Goal: Complete application form: Complete application form

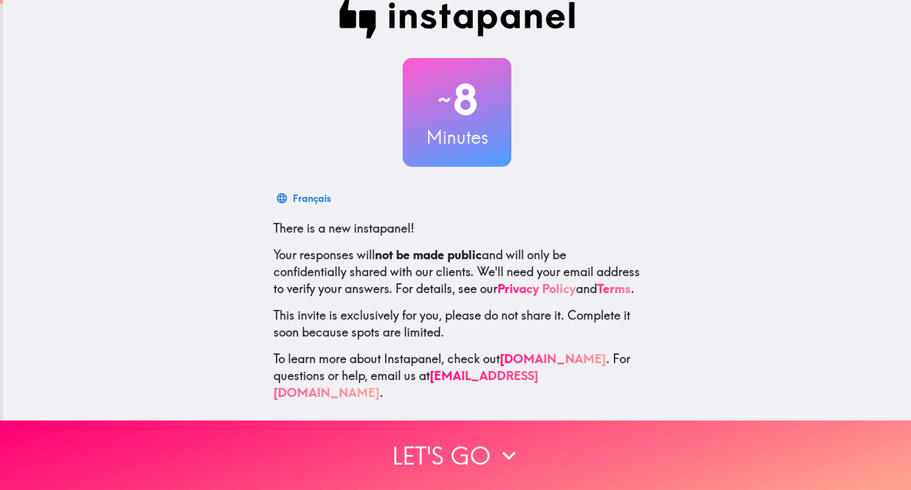
scroll to position [28, 0]
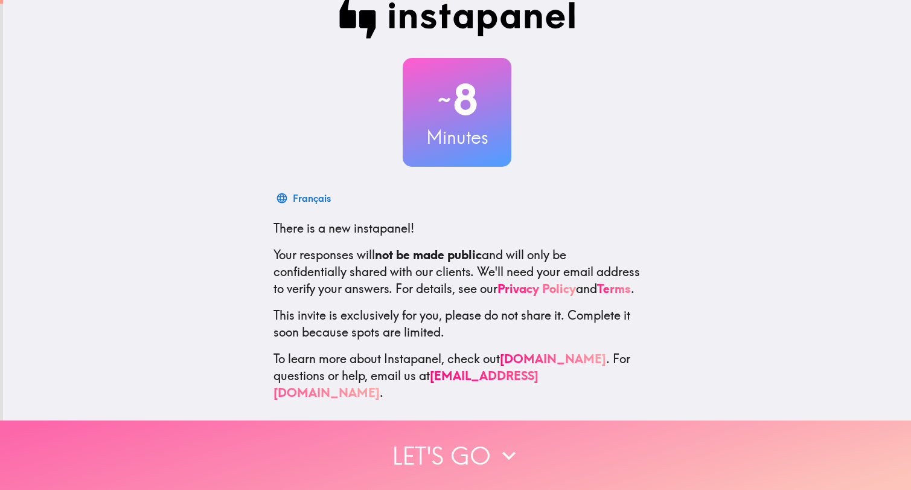
click at [498, 453] on icon "button" at bounding box center [509, 455] width 27 height 27
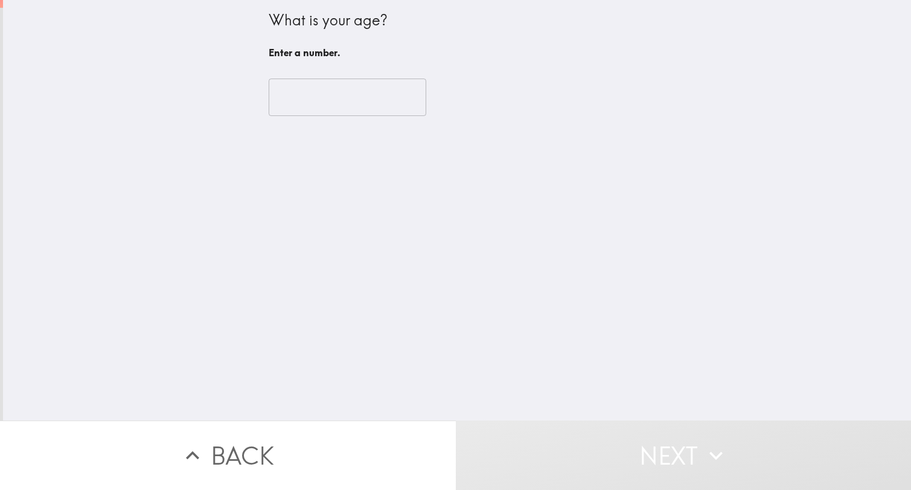
click at [364, 101] on input "number" at bounding box center [348, 97] width 158 height 37
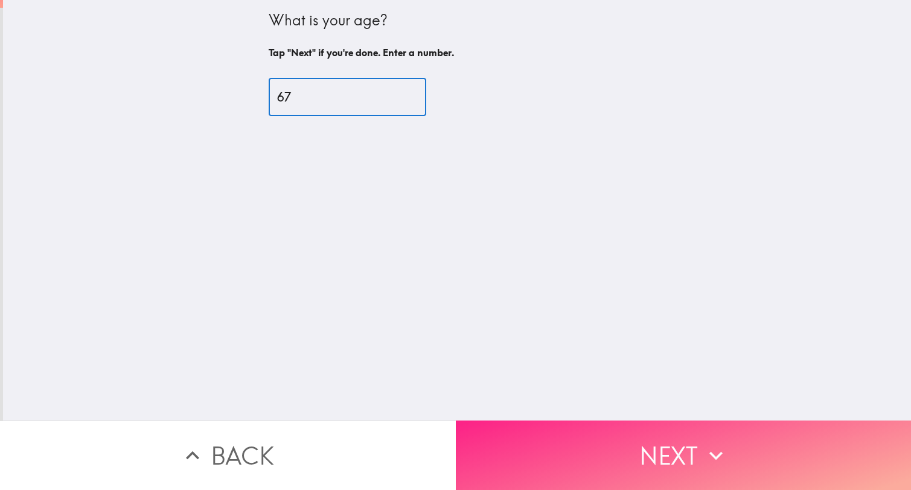
type input "67"
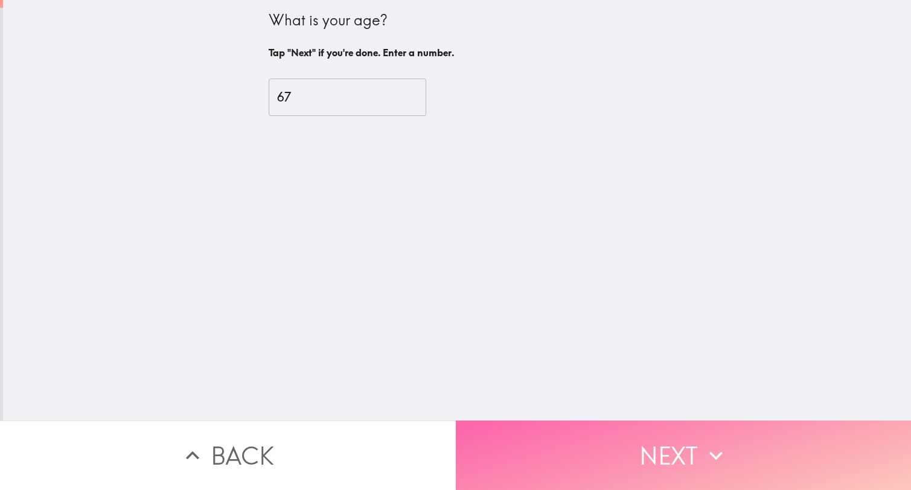
click at [568, 458] on button "Next" at bounding box center [684, 454] width 456 height 69
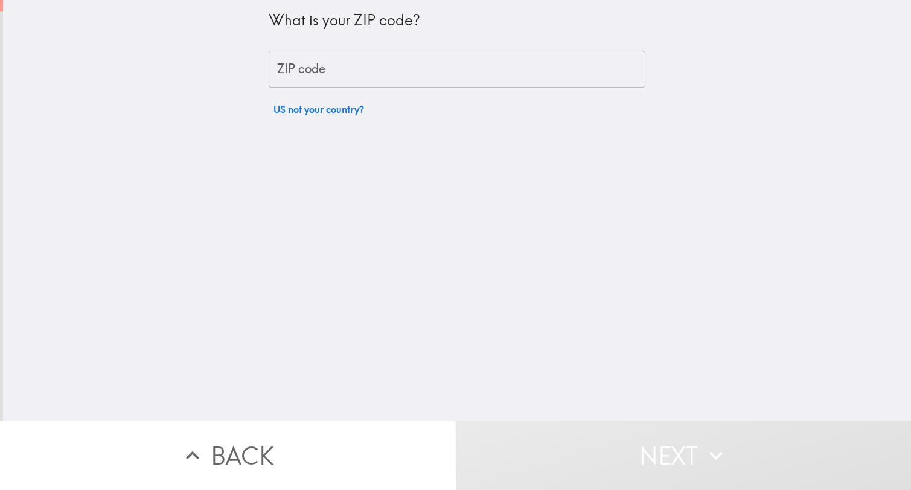
click at [430, 73] on input "ZIP code" at bounding box center [457, 69] width 377 height 37
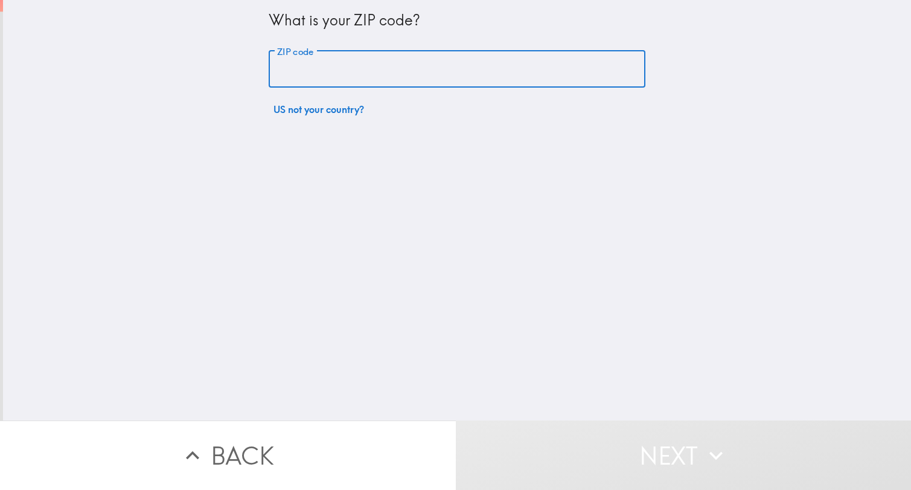
type input "55427"
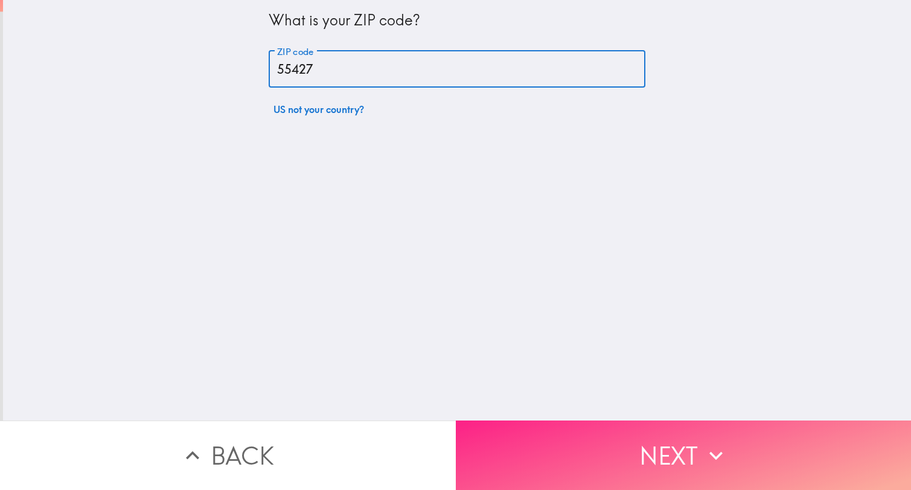
click at [523, 435] on button "Next" at bounding box center [684, 454] width 456 height 69
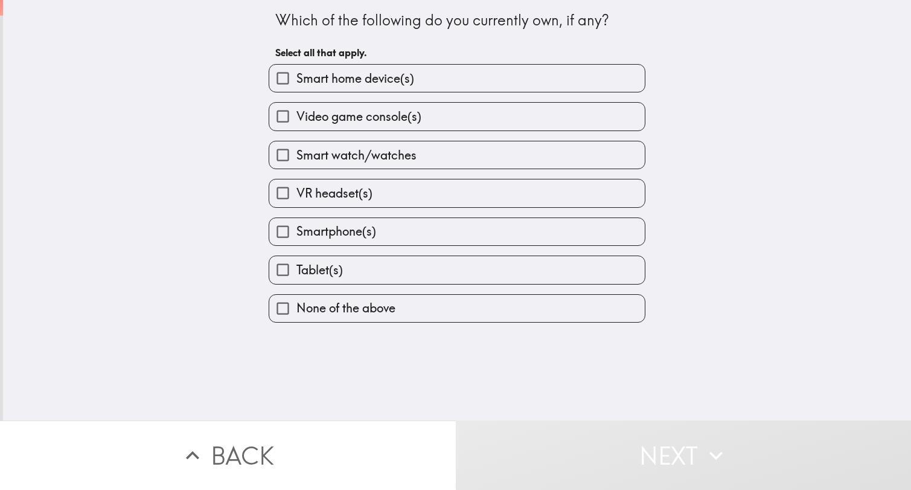
click at [397, 83] on span "Smart home device(s)" at bounding box center [356, 78] width 118 height 17
click at [297, 83] on input "Smart home device(s)" at bounding box center [282, 78] width 27 height 27
checkbox input "true"
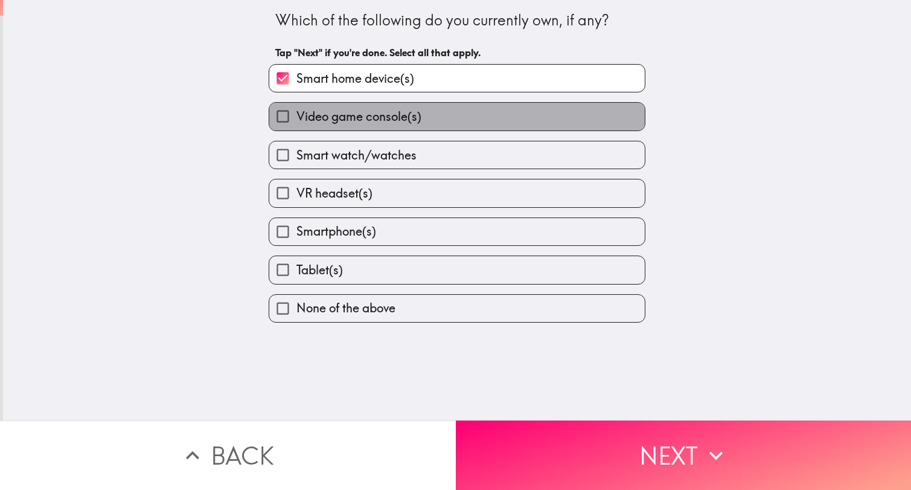
click at [400, 129] on label "Video game console(s)" at bounding box center [457, 116] width 376 height 27
click at [297, 129] on input "Video game console(s)" at bounding box center [282, 116] width 27 height 27
checkbox input "true"
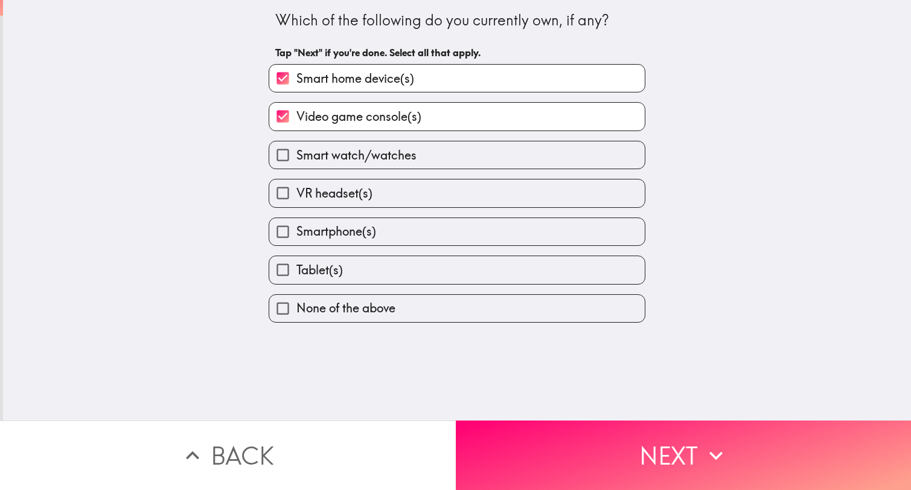
click at [400, 225] on label "Smartphone(s)" at bounding box center [457, 231] width 376 height 27
click at [297, 225] on input "Smartphone(s)" at bounding box center [282, 231] width 27 height 27
checkbox input "true"
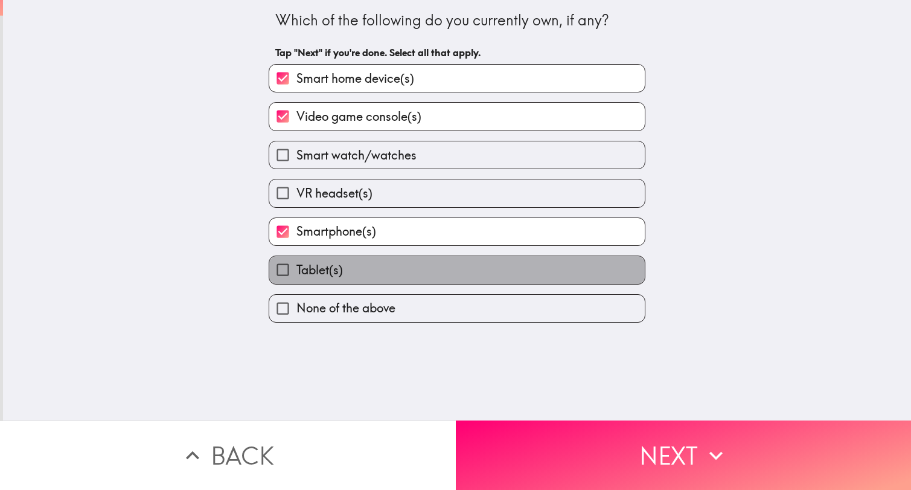
click at [408, 276] on label "Tablet(s)" at bounding box center [457, 269] width 376 height 27
click at [297, 276] on input "Tablet(s)" at bounding box center [282, 269] width 27 height 27
checkbox input "true"
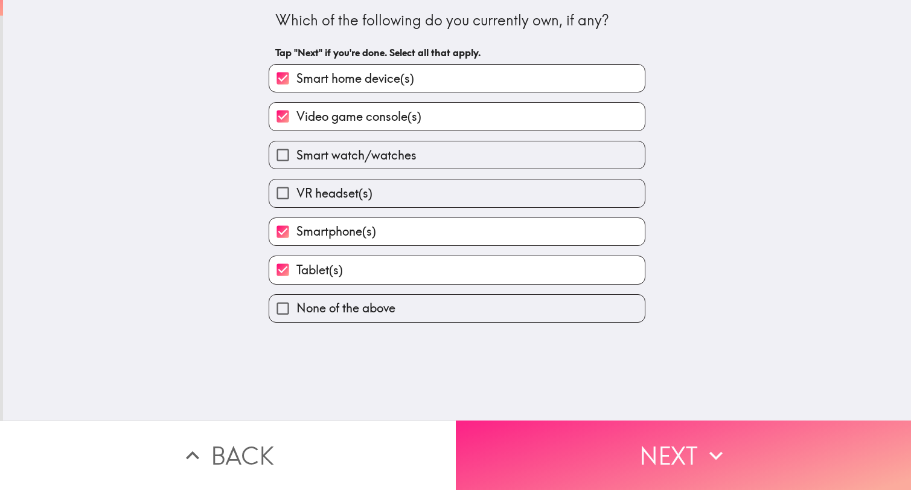
click at [509, 427] on button "Next" at bounding box center [684, 454] width 456 height 69
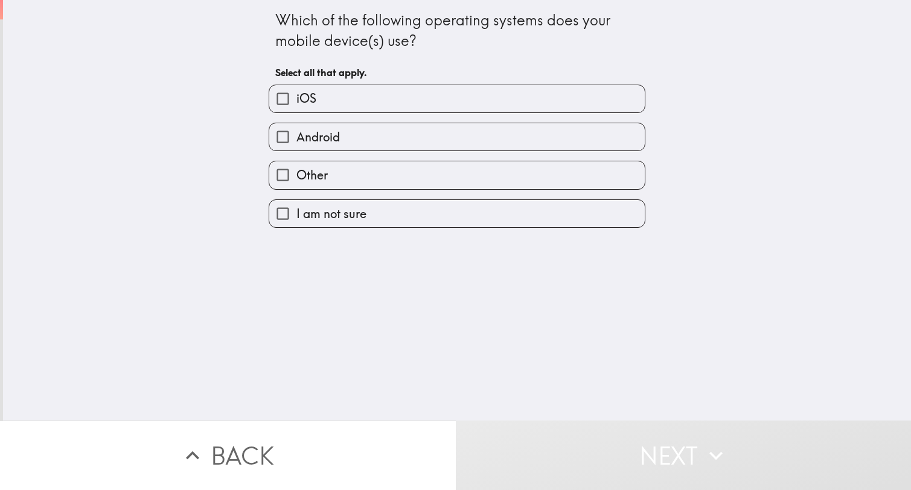
click at [469, 102] on label "iOS" at bounding box center [457, 98] width 376 height 27
click at [297, 102] on input "iOS" at bounding box center [282, 98] width 27 height 27
checkbox input "true"
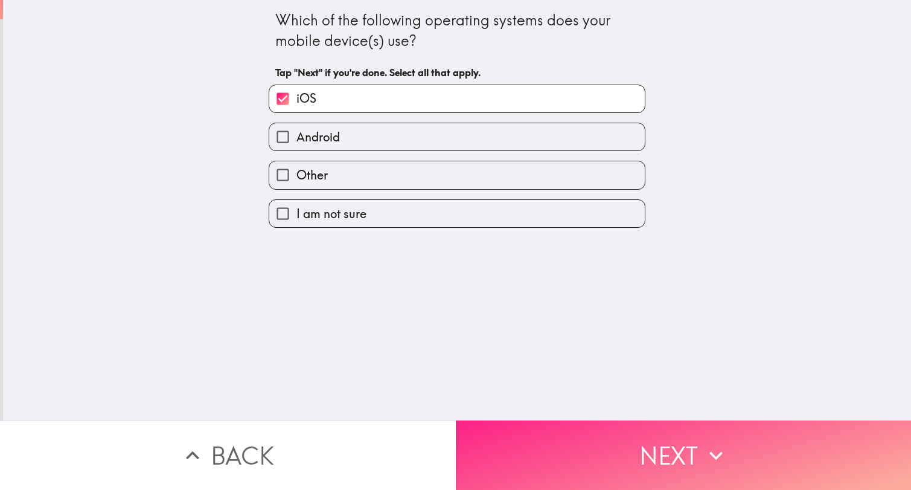
click at [529, 448] on button "Next" at bounding box center [684, 454] width 456 height 69
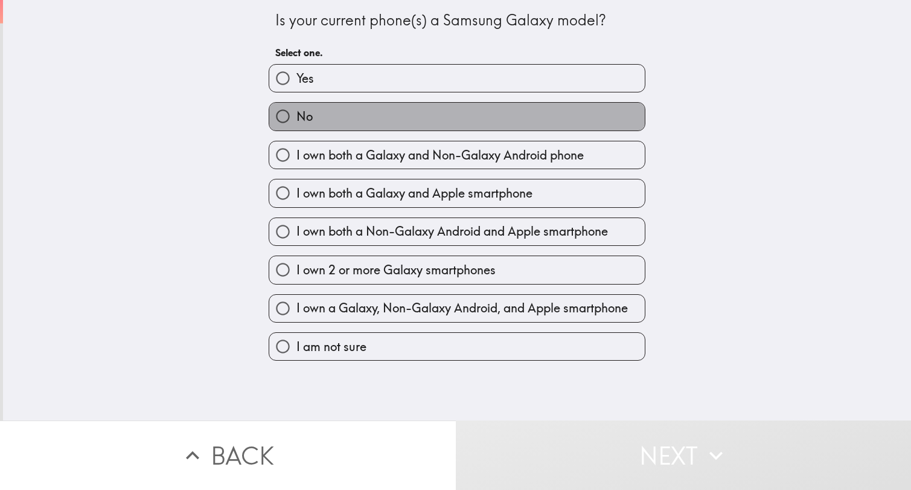
click at [480, 109] on label "No" at bounding box center [457, 116] width 376 height 27
click at [297, 109] on input "No" at bounding box center [282, 116] width 27 height 27
radio input "true"
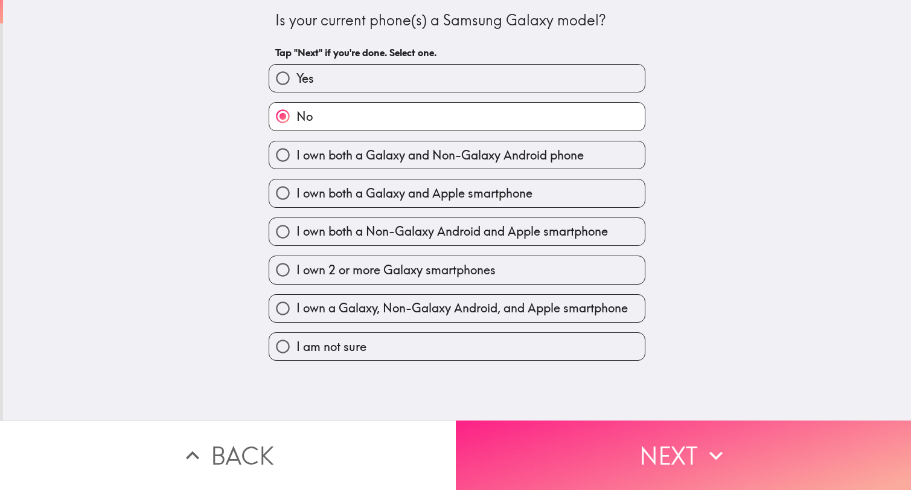
click at [557, 433] on button "Next" at bounding box center [684, 454] width 456 height 69
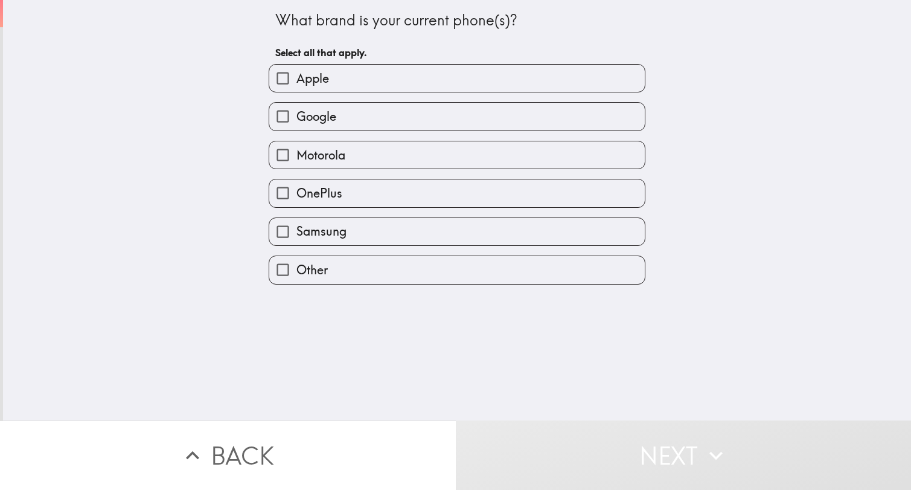
click at [438, 74] on label "Apple" at bounding box center [457, 78] width 376 height 27
click at [297, 74] on input "Apple" at bounding box center [282, 78] width 27 height 27
checkbox input "true"
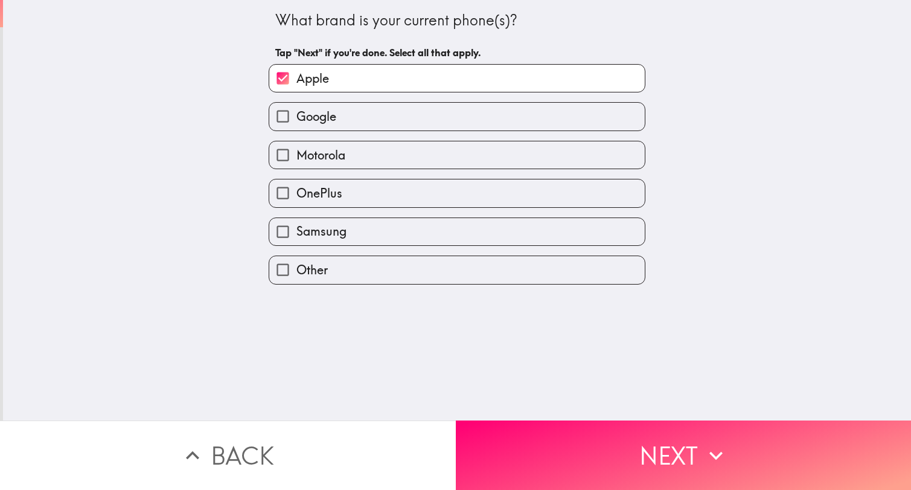
click at [528, 443] on button "Next" at bounding box center [684, 454] width 456 height 69
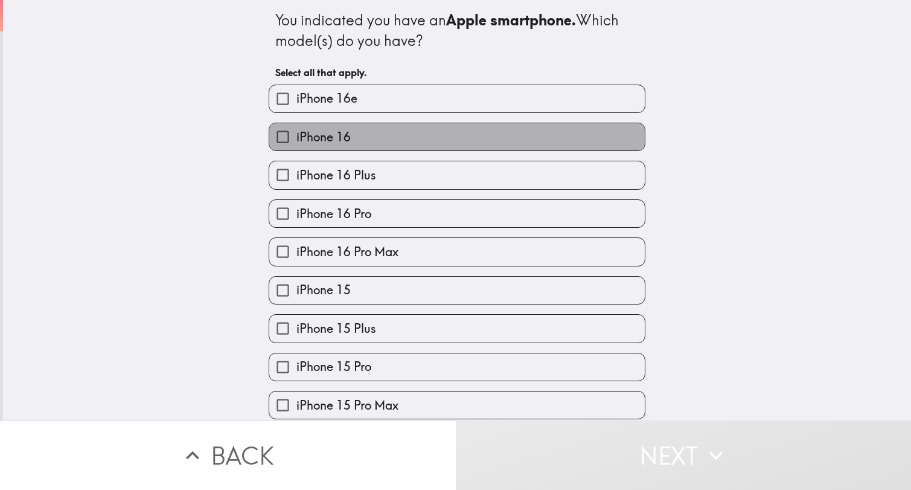
click at [487, 142] on label "iPhone 16" at bounding box center [457, 136] width 376 height 27
click at [297, 142] on input "iPhone 16" at bounding box center [282, 136] width 27 height 27
checkbox input "true"
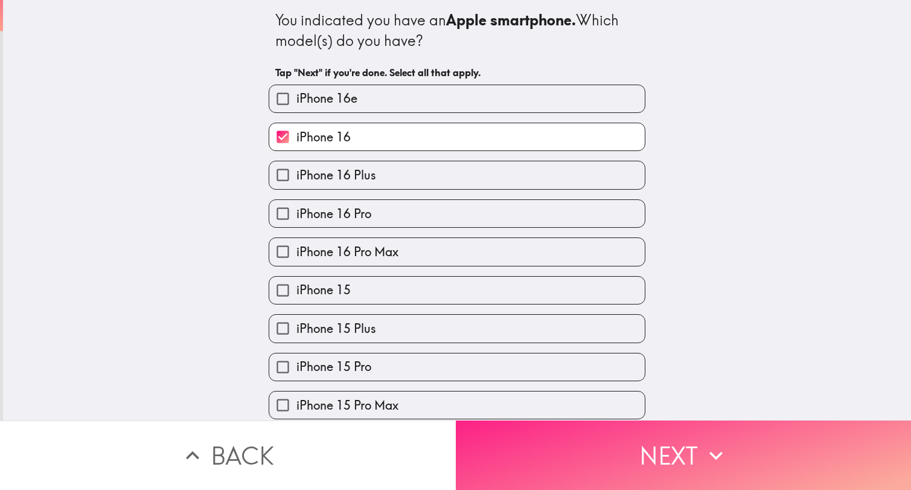
click at [549, 439] on button "Next" at bounding box center [684, 454] width 456 height 69
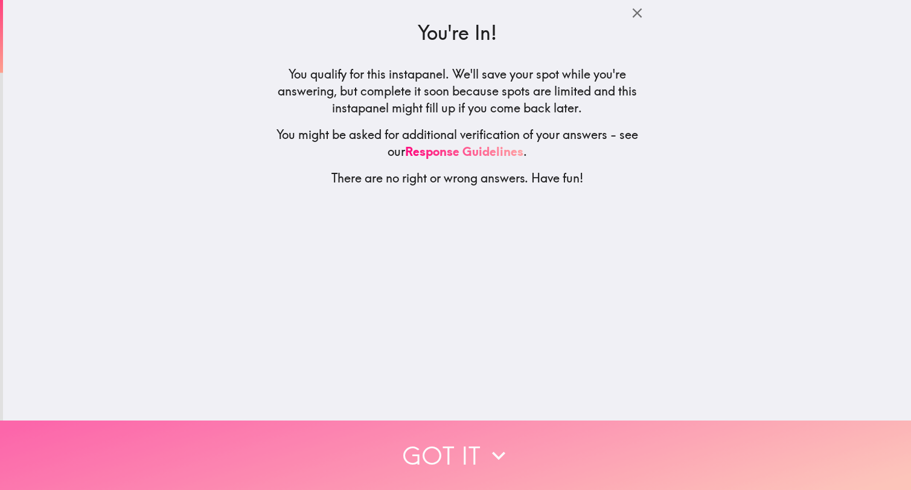
click at [549, 439] on button "Got it" at bounding box center [455, 454] width 911 height 69
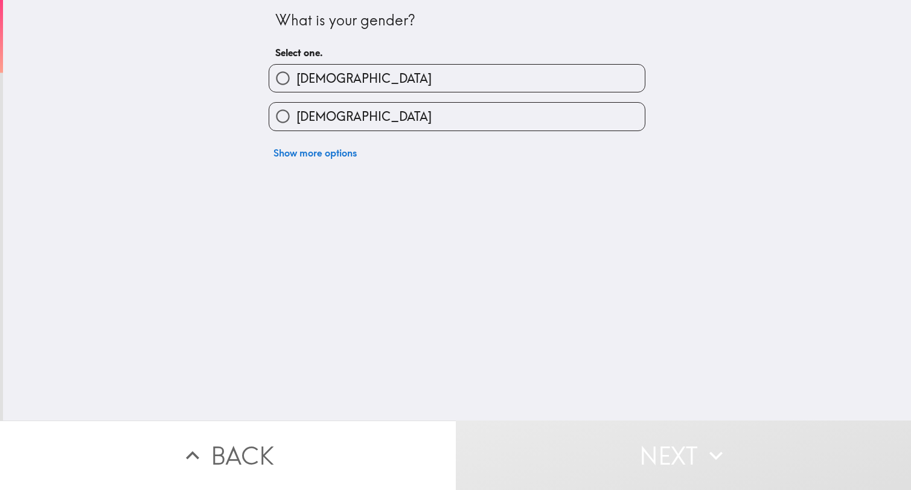
click at [452, 78] on label "[DEMOGRAPHIC_DATA]" at bounding box center [457, 78] width 376 height 27
click at [297, 78] on input "[DEMOGRAPHIC_DATA]" at bounding box center [282, 78] width 27 height 27
radio input "true"
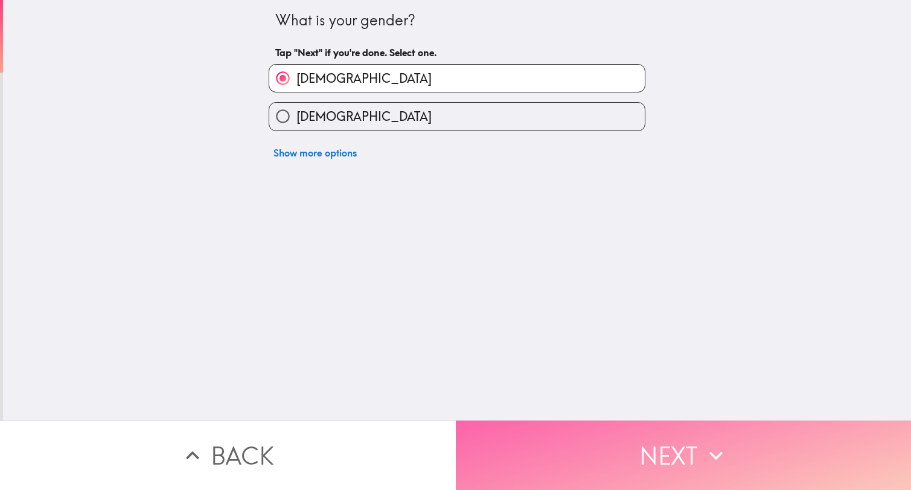
click at [530, 440] on button "Next" at bounding box center [684, 454] width 456 height 69
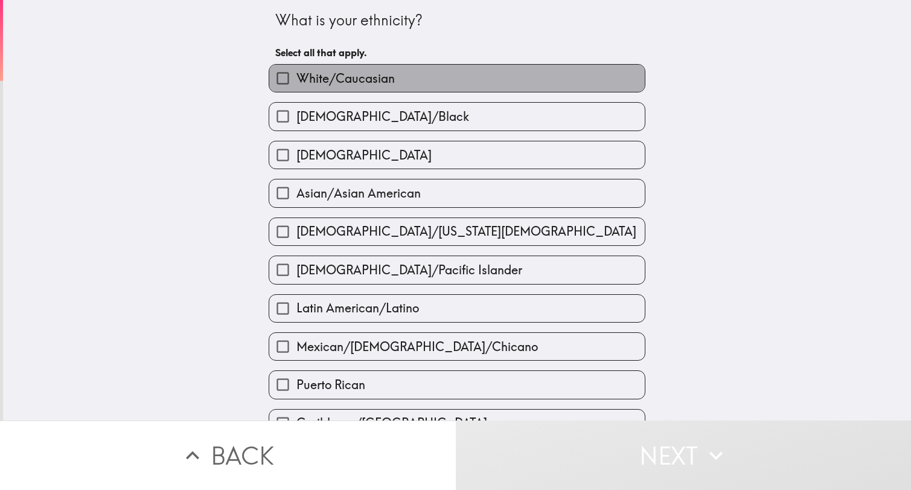
click at [483, 68] on label "White/Caucasian" at bounding box center [457, 78] width 376 height 27
click at [297, 68] on input "White/Caucasian" at bounding box center [282, 78] width 27 height 27
checkbox input "true"
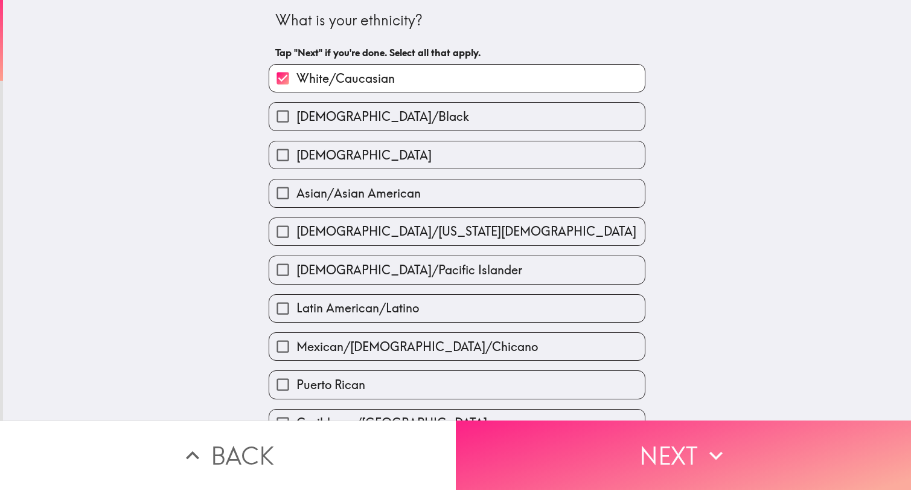
click at [528, 437] on button "Next" at bounding box center [684, 454] width 456 height 69
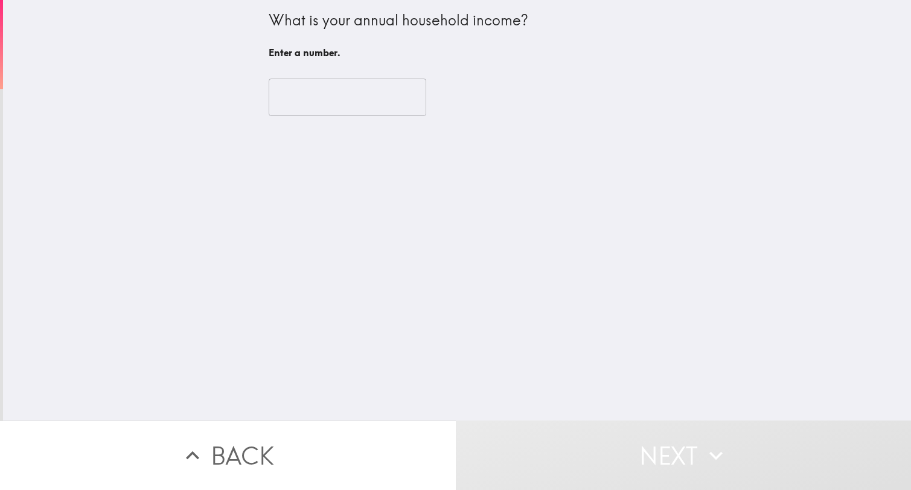
click at [353, 97] on input "number" at bounding box center [348, 97] width 158 height 37
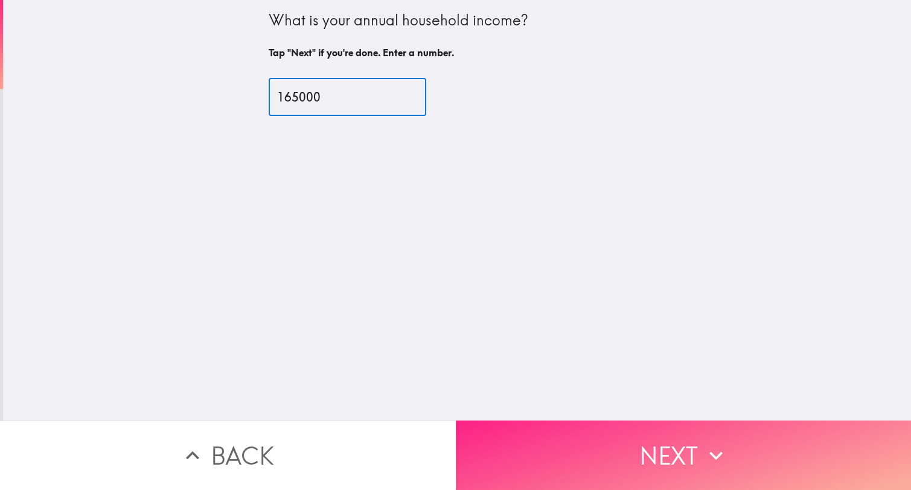
type input "165000"
click at [623, 428] on button "Next" at bounding box center [684, 454] width 456 height 69
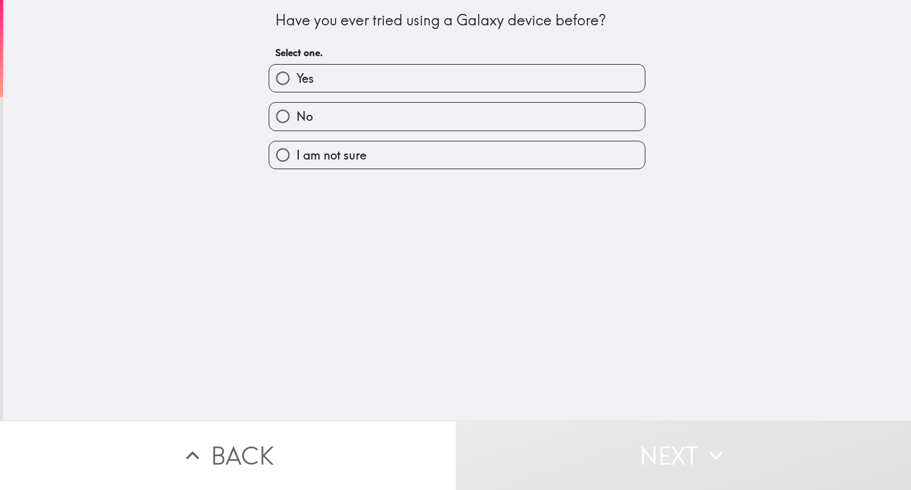
click at [493, 83] on label "Yes" at bounding box center [457, 78] width 376 height 27
click at [297, 83] on input "Yes" at bounding box center [282, 78] width 27 height 27
radio input "true"
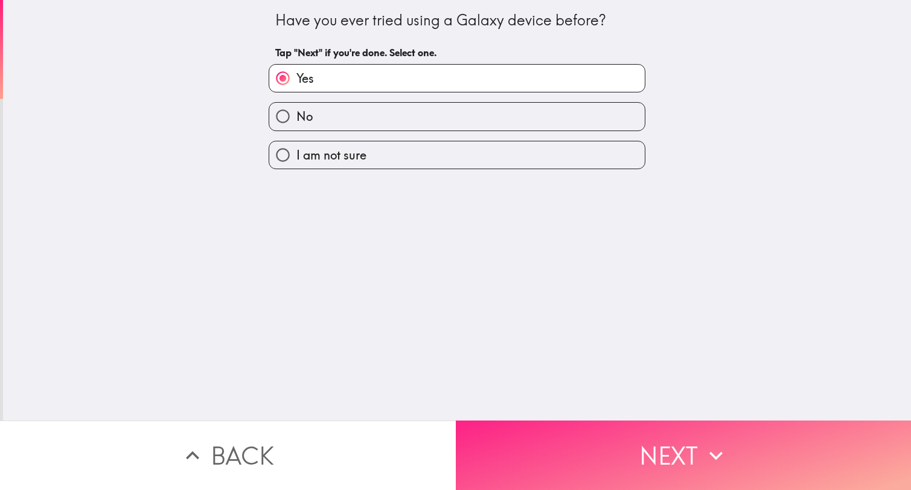
click at [535, 441] on button "Next" at bounding box center [684, 454] width 456 height 69
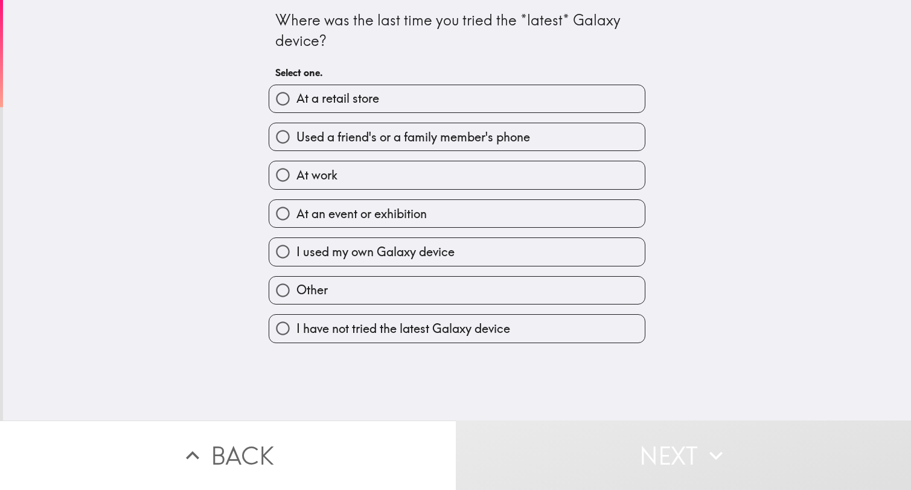
click at [484, 104] on label "At a retail store" at bounding box center [457, 98] width 376 height 27
click at [297, 104] on input "At a retail store" at bounding box center [282, 98] width 27 height 27
radio input "true"
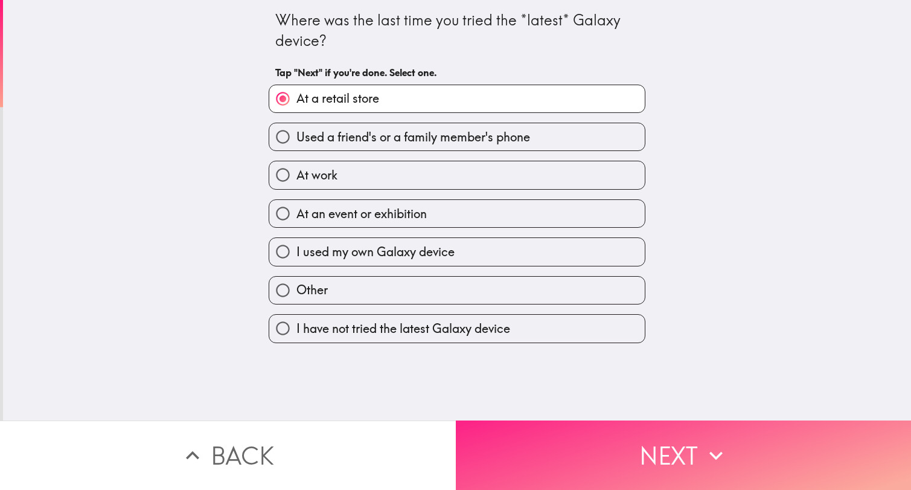
click at [523, 434] on button "Next" at bounding box center [684, 454] width 456 height 69
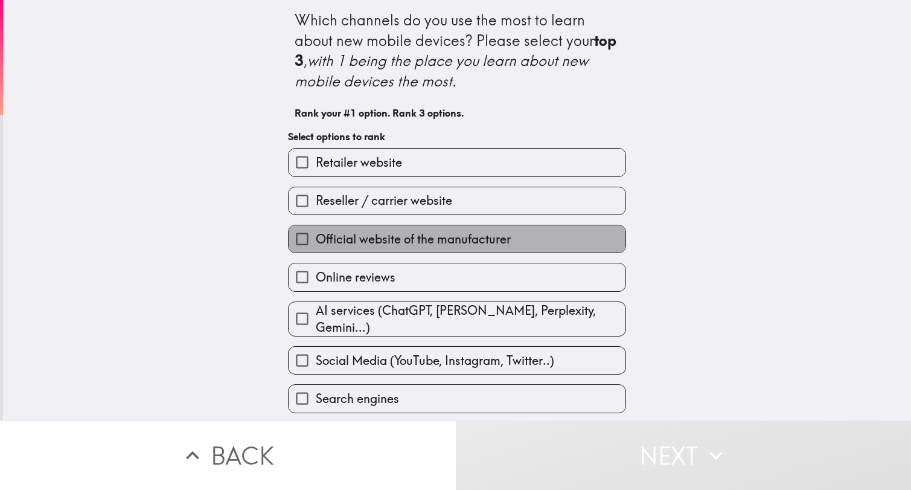
click at [521, 233] on label "Official website of the manufacturer" at bounding box center [457, 238] width 337 height 27
click at [316, 233] on input "Official website of the manufacturer" at bounding box center [302, 238] width 27 height 27
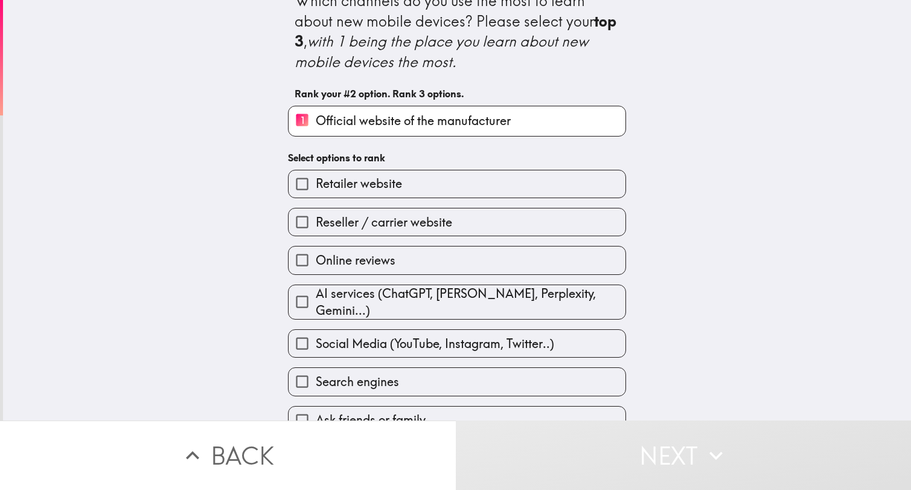
scroll to position [36, 0]
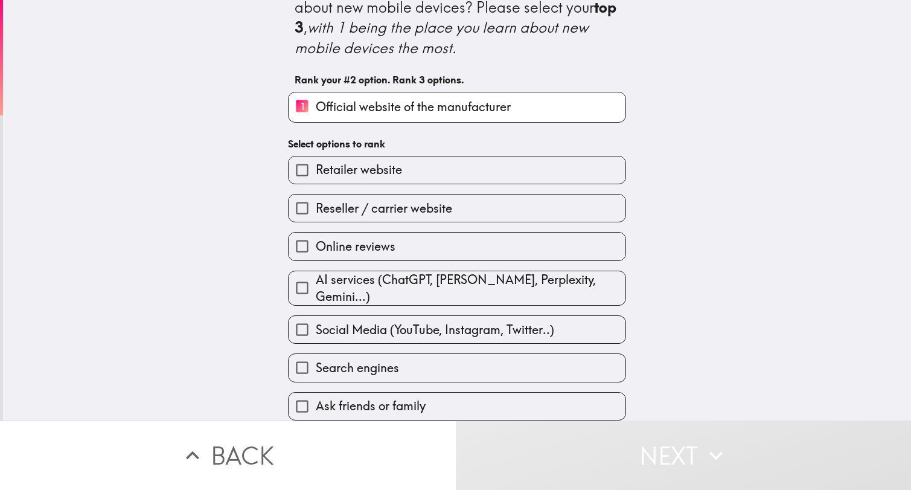
click at [549, 361] on label "Search engines" at bounding box center [457, 367] width 337 height 27
click at [316, 361] on input "Search engines" at bounding box center [302, 367] width 27 height 27
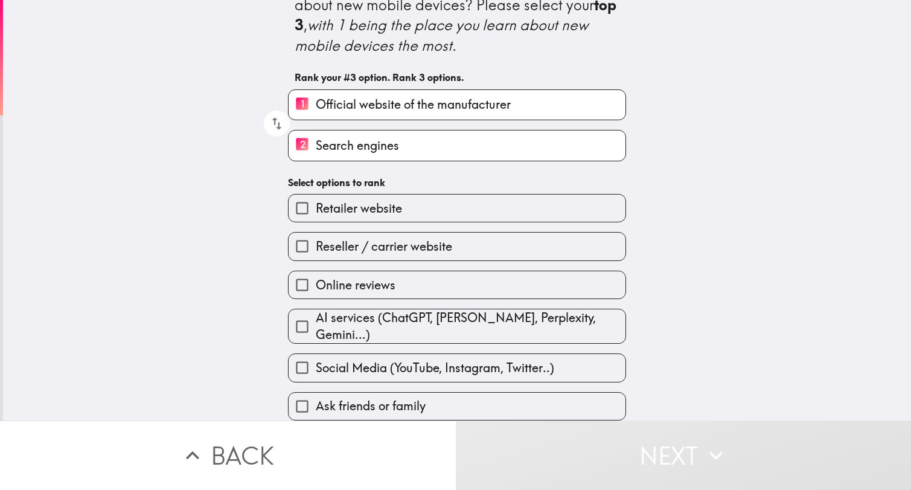
click at [504, 208] on label "Retailer website" at bounding box center [457, 207] width 337 height 27
click at [316, 208] on input "Retailer website" at bounding box center [302, 207] width 27 height 27
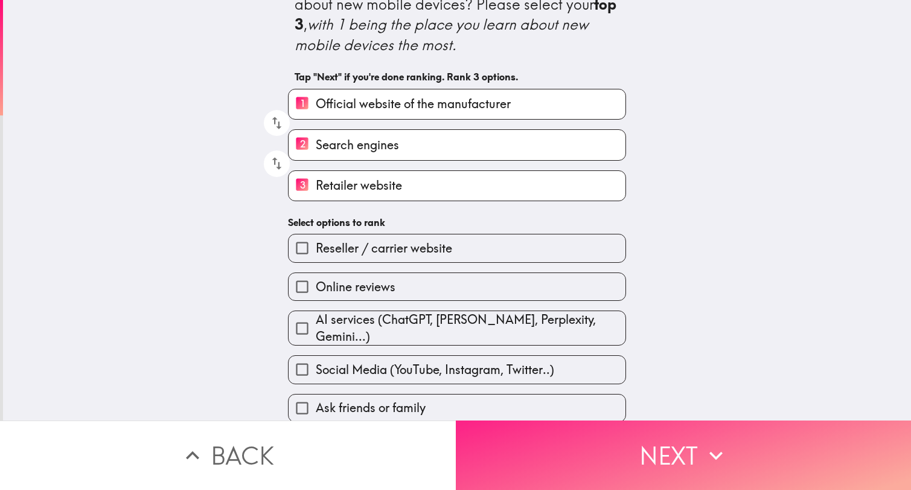
click at [552, 449] on button "Next" at bounding box center [684, 454] width 456 height 69
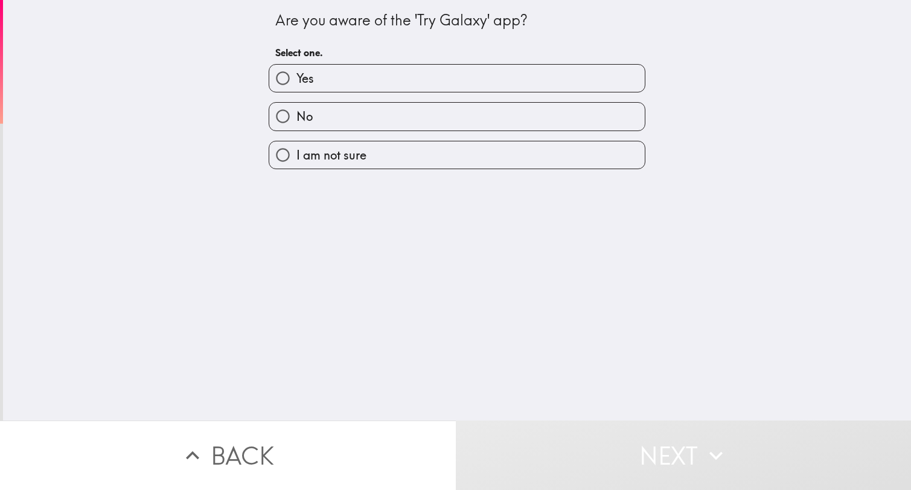
click at [457, 77] on label "Yes" at bounding box center [457, 78] width 376 height 27
click at [297, 77] on input "Yes" at bounding box center [282, 78] width 27 height 27
radio input "true"
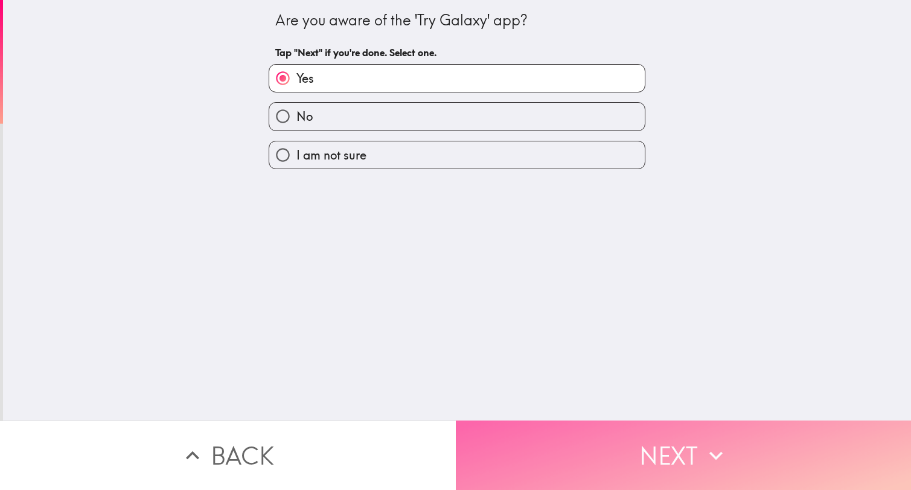
click at [516, 449] on button "Next" at bounding box center [684, 454] width 456 height 69
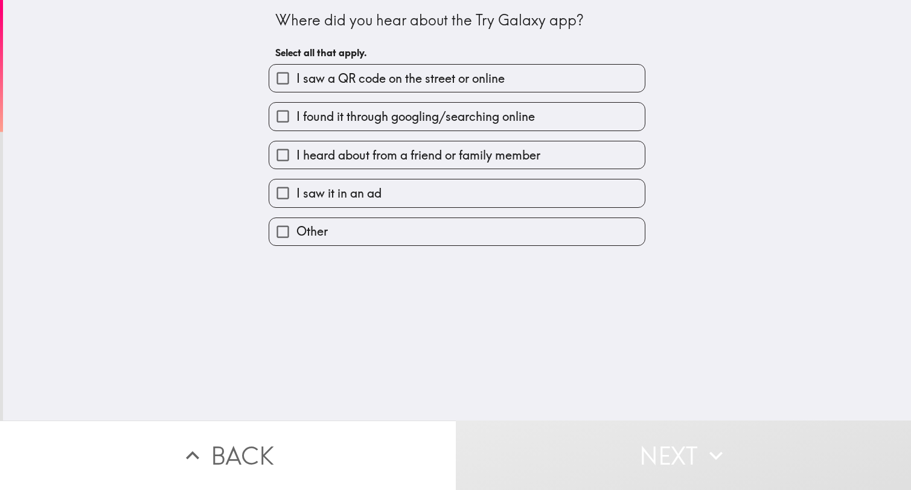
click at [451, 191] on label "I saw it in an ad" at bounding box center [457, 192] width 376 height 27
click at [297, 191] on input "I saw it in an ad" at bounding box center [282, 192] width 27 height 27
checkbox input "true"
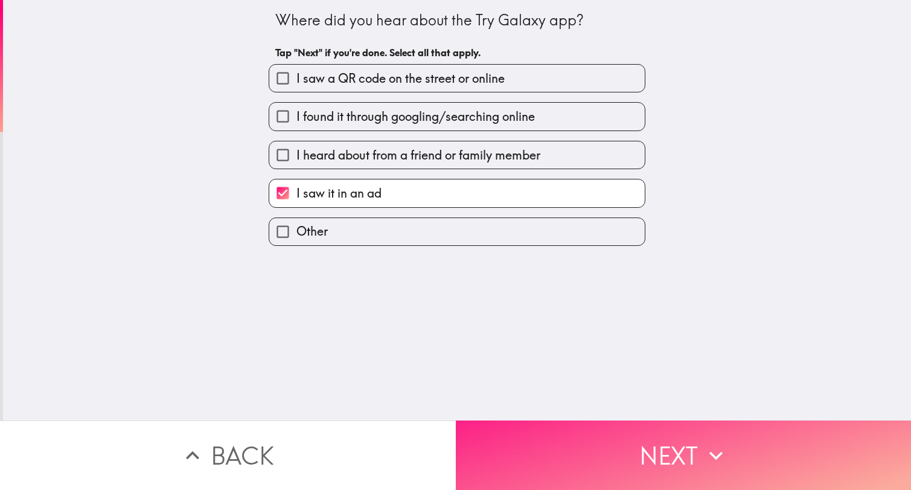
click at [541, 449] on button "Next" at bounding box center [684, 454] width 456 height 69
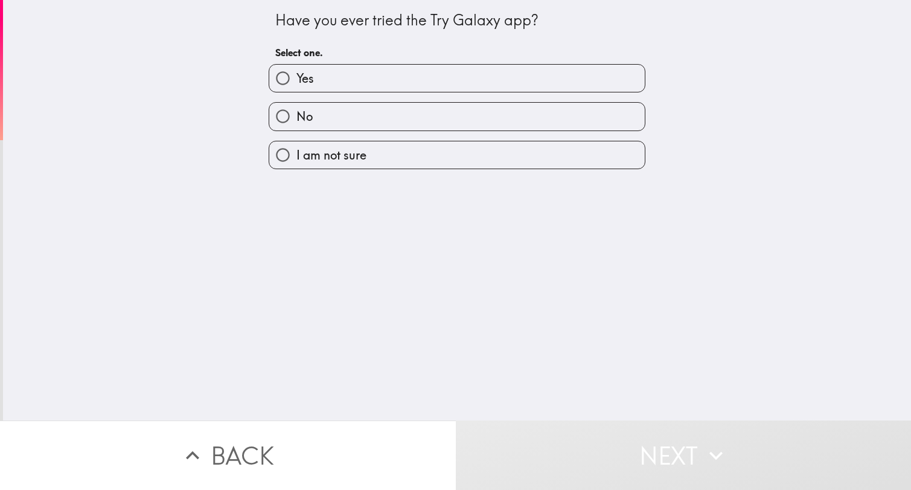
click at [552, 125] on label "No" at bounding box center [457, 116] width 376 height 27
click at [297, 125] on input "No" at bounding box center [282, 116] width 27 height 27
radio input "true"
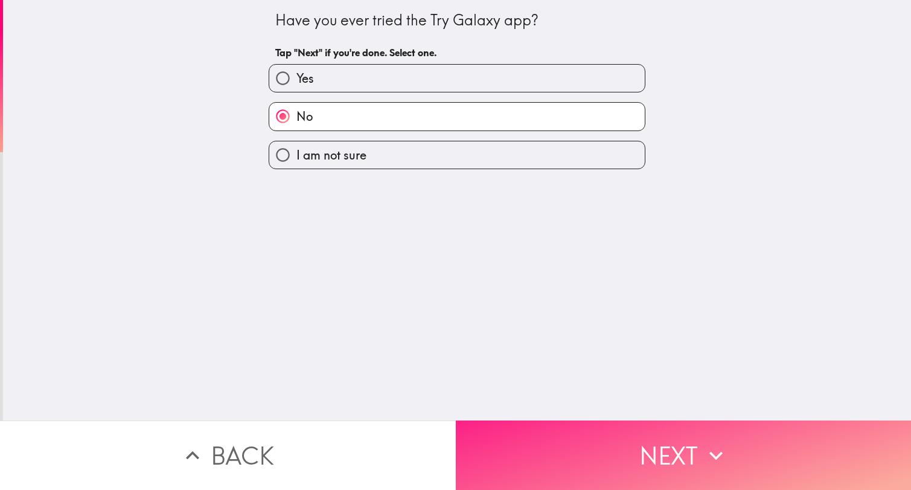
click at [690, 463] on button "Next" at bounding box center [684, 454] width 456 height 69
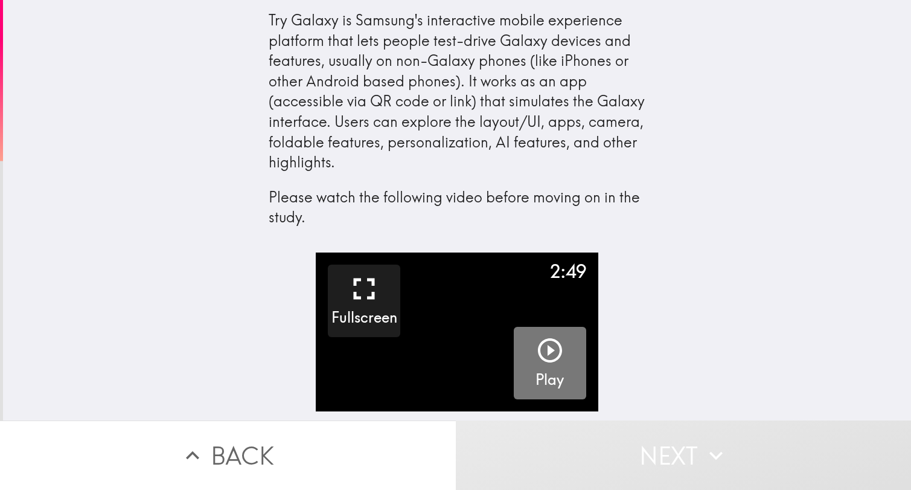
click at [548, 344] on icon "button" at bounding box center [550, 350] width 29 height 29
